Goal: Answer question/provide support

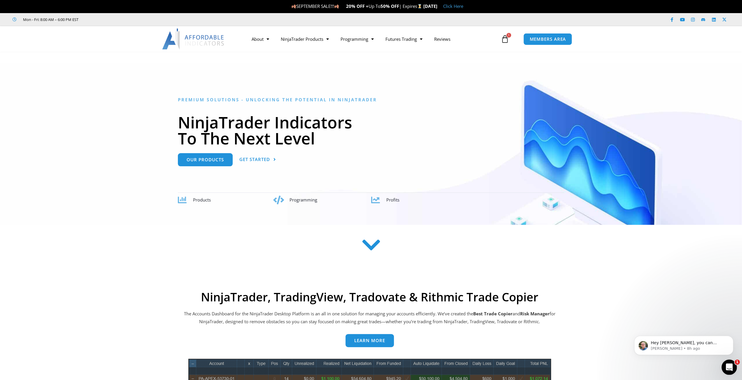
click at [725, 367] on icon "Open Intercom Messenger" at bounding box center [728, 367] width 10 height 10
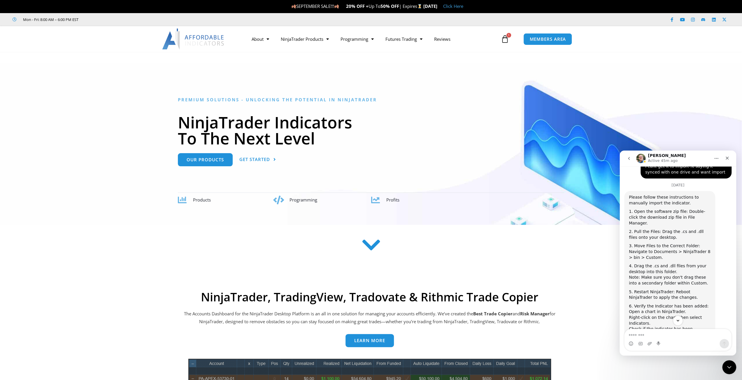
scroll to position [3109, 0]
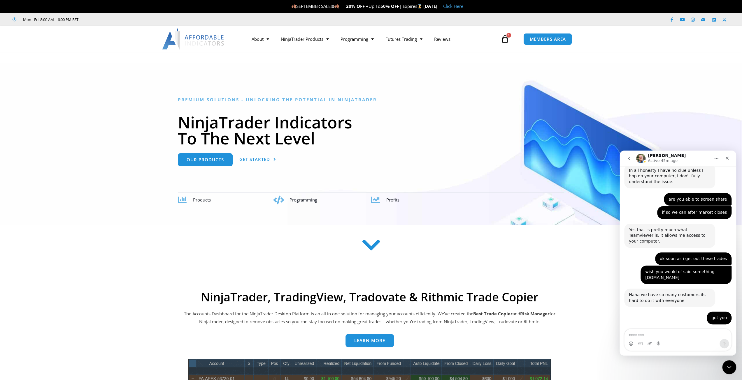
click at [633, 335] on textarea "Message…" at bounding box center [677, 334] width 107 height 10
type textarea "*"
type textarea "*********"
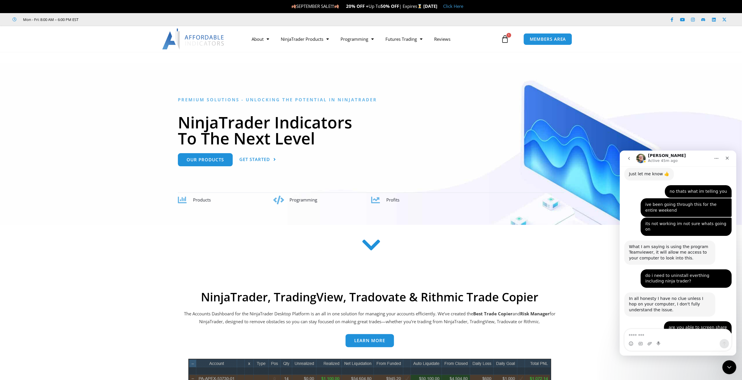
scroll to position [3127, 0]
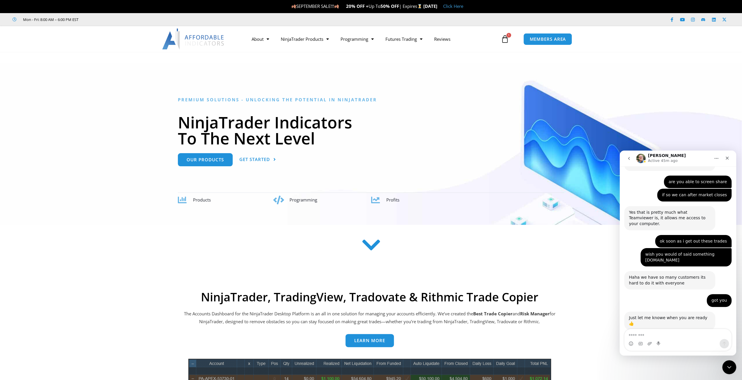
drag, startPoint x: 648, startPoint y: 208, endPoint x: 648, endPoint y: 224, distance: 16.0
click at [643, 335] on textarea "Message…" at bounding box center [677, 334] width 107 height 10
type textarea "*"
type textarea "*****"
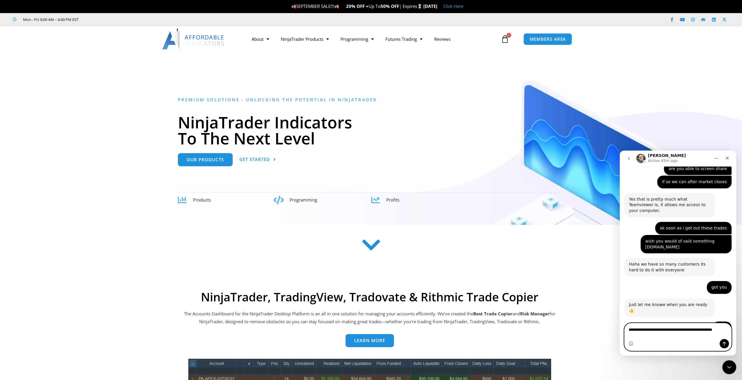
scroll to position [3146, 0]
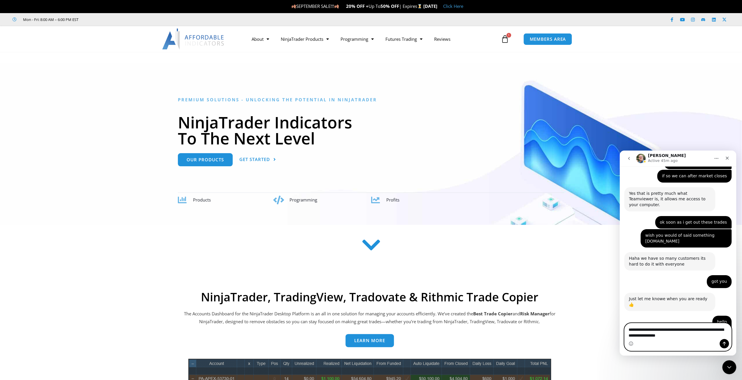
type textarea "**********"
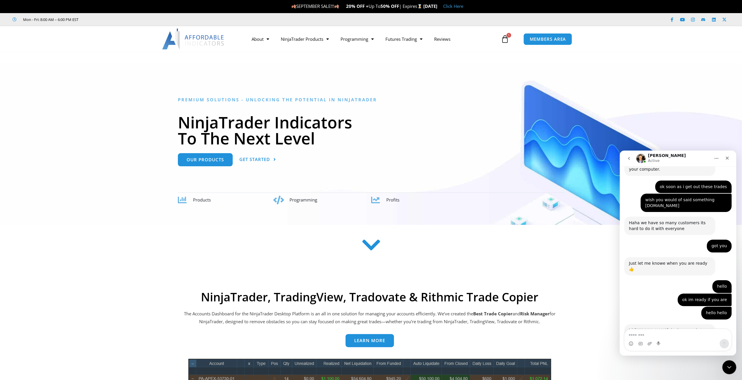
scroll to position [3188, 0]
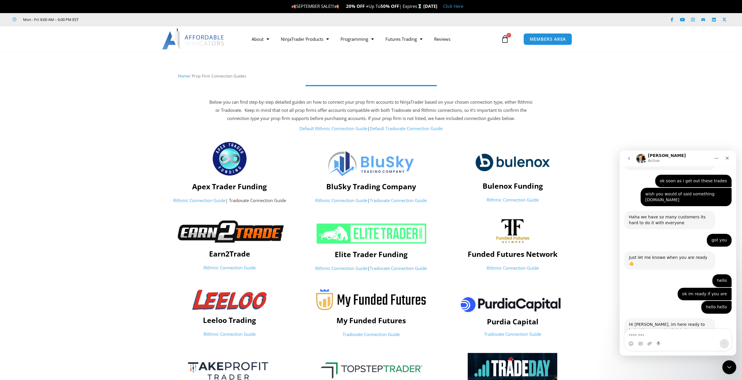
click at [409, 130] on link "Default Tradovate Connection Guide" at bounding box center [406, 129] width 73 height 6
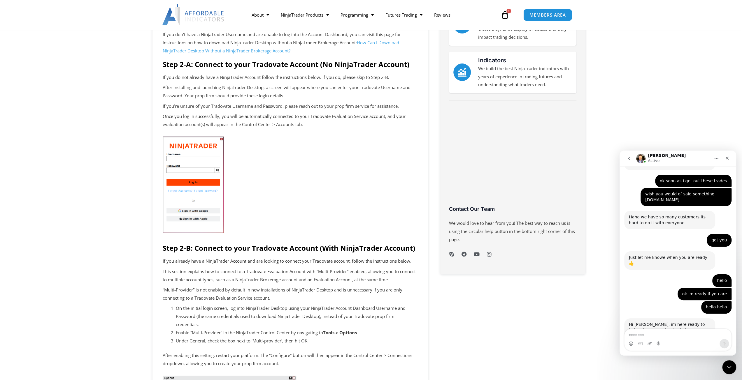
scroll to position [291, 0]
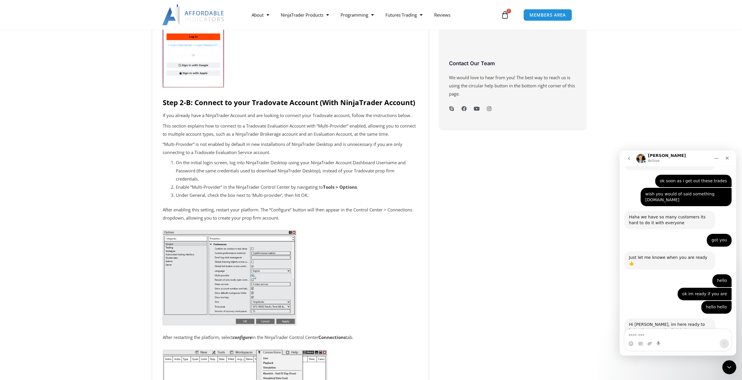
drag, startPoint x: 317, startPoint y: 262, endPoint x: 315, endPoint y: 258, distance: 5.0
click at [315, 258] on p at bounding box center [290, 277] width 255 height 107
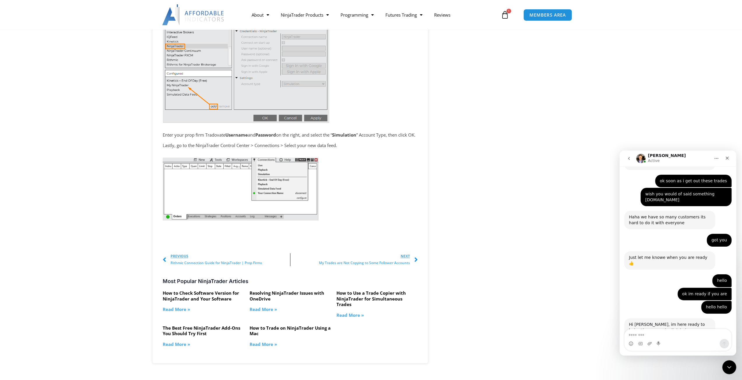
scroll to position [874, 0]
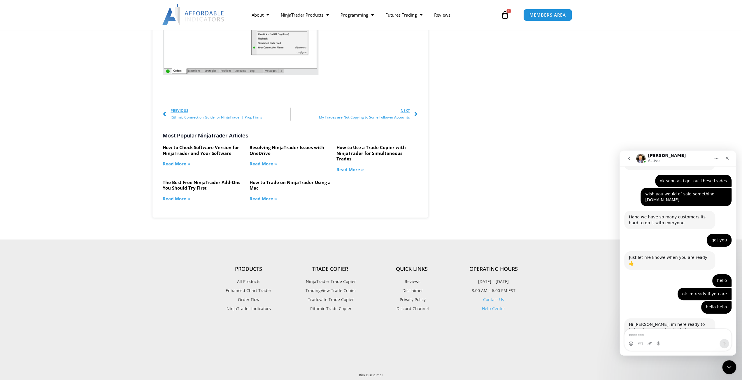
drag, startPoint x: 461, startPoint y: 156, endPoint x: 455, endPoint y: 161, distance: 7.4
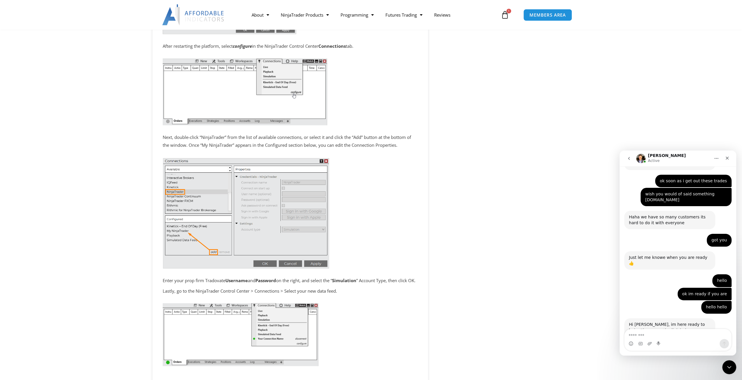
scroll to position [729, 0]
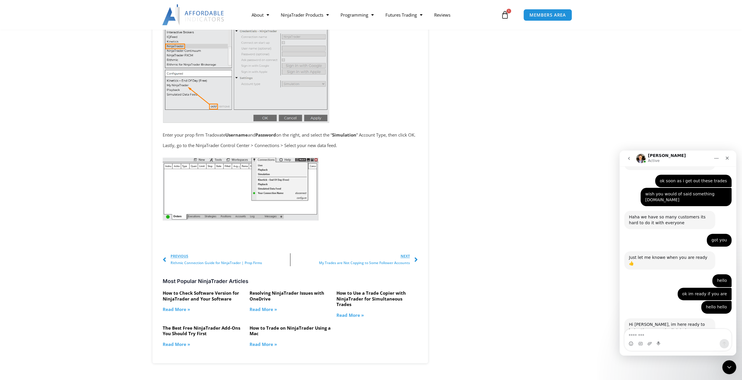
click at [415, 263] on icon "Post Navigation" at bounding box center [415, 259] width 3 height 7
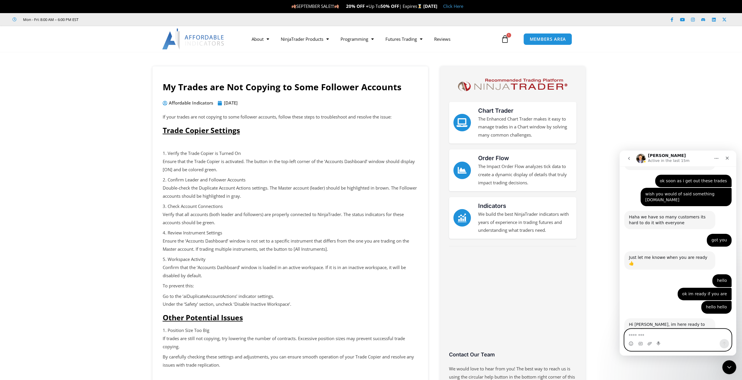
click at [654, 333] on textarea "Message…" at bounding box center [677, 334] width 107 height 10
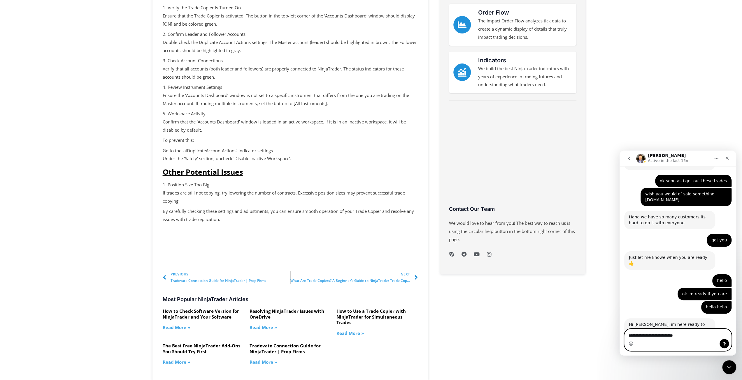
scroll to position [291, 0]
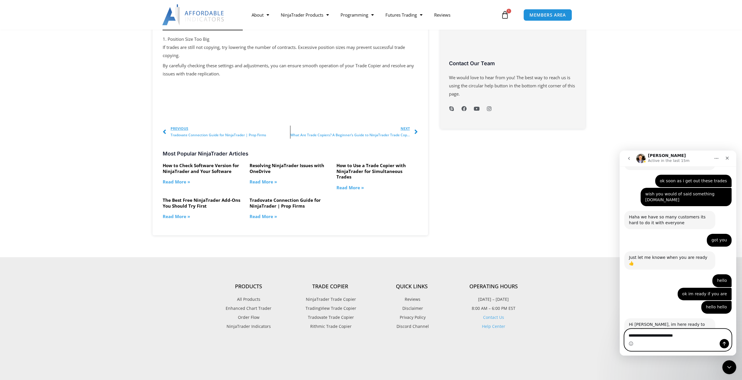
type textarea "**********"
drag, startPoint x: 684, startPoint y: 338, endPoint x: 1209, endPoint y: 513, distance: 554.2
click at [619, 356] on html "David Active in the last 15m Let's maximize your potential as a day trader. How…" at bounding box center [677, 253] width 117 height 205
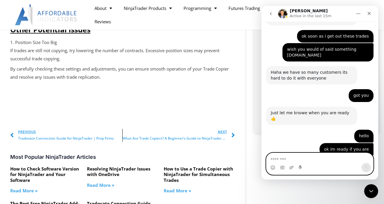
scroll to position [3219, 0]
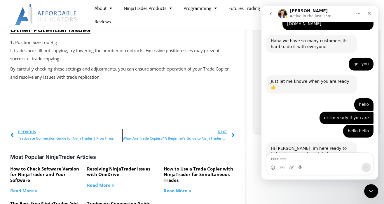
drag, startPoint x: 275, startPoint y: 32, endPoint x: 263, endPoint y: 10, distance: 25.5
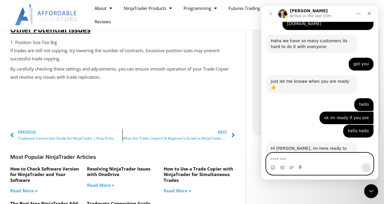
click at [285, 158] on textarea "Message…" at bounding box center [319, 158] width 107 height 10
type textarea "**********"
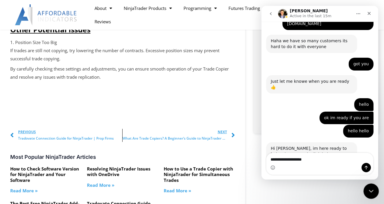
click at [375, 191] on div "Close Intercom Messenger" at bounding box center [370, 190] width 14 height 14
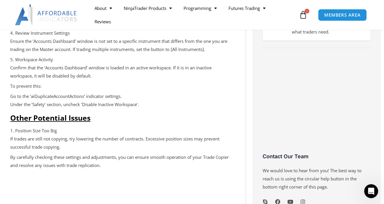
scroll to position [0, 0]
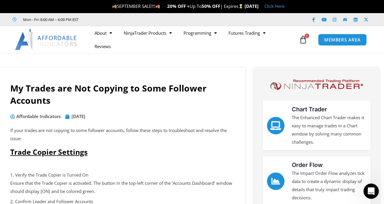
click at [373, 190] on icon "Open Intercom Messenger" at bounding box center [370, 191] width 10 height 10
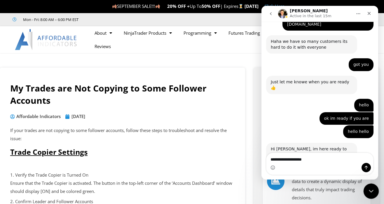
scroll to position [3219, 0]
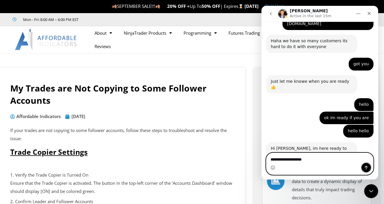
click at [366, 168] on icon "Send a message…" at bounding box center [365, 168] width 3 height 4
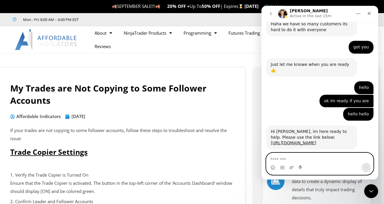
scroll to position [3237, 0]
click at [289, 159] on textarea "Message…" at bounding box center [319, 158] width 107 height 10
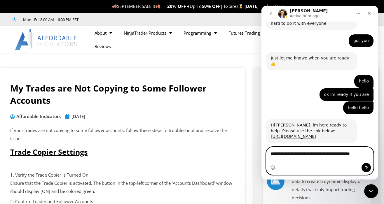
type textarea "**********"
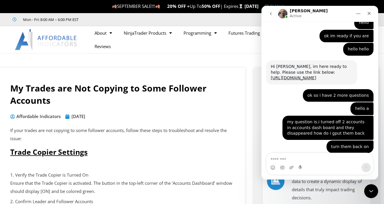
scroll to position [3303, 0]
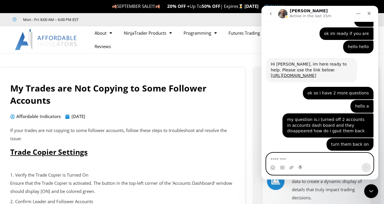
click at [286, 161] on textarea "Message…" at bounding box center [319, 158] width 107 height 10
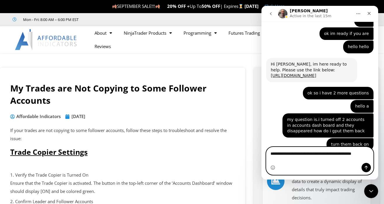
scroll to position [3309, 0]
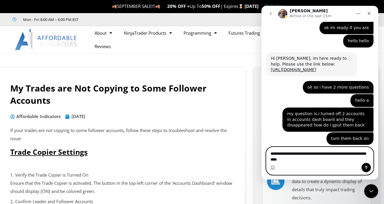
type textarea "**********"
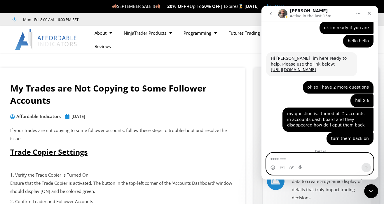
scroll to position [3326, 0]
